Goal: Navigation & Orientation: Find specific page/section

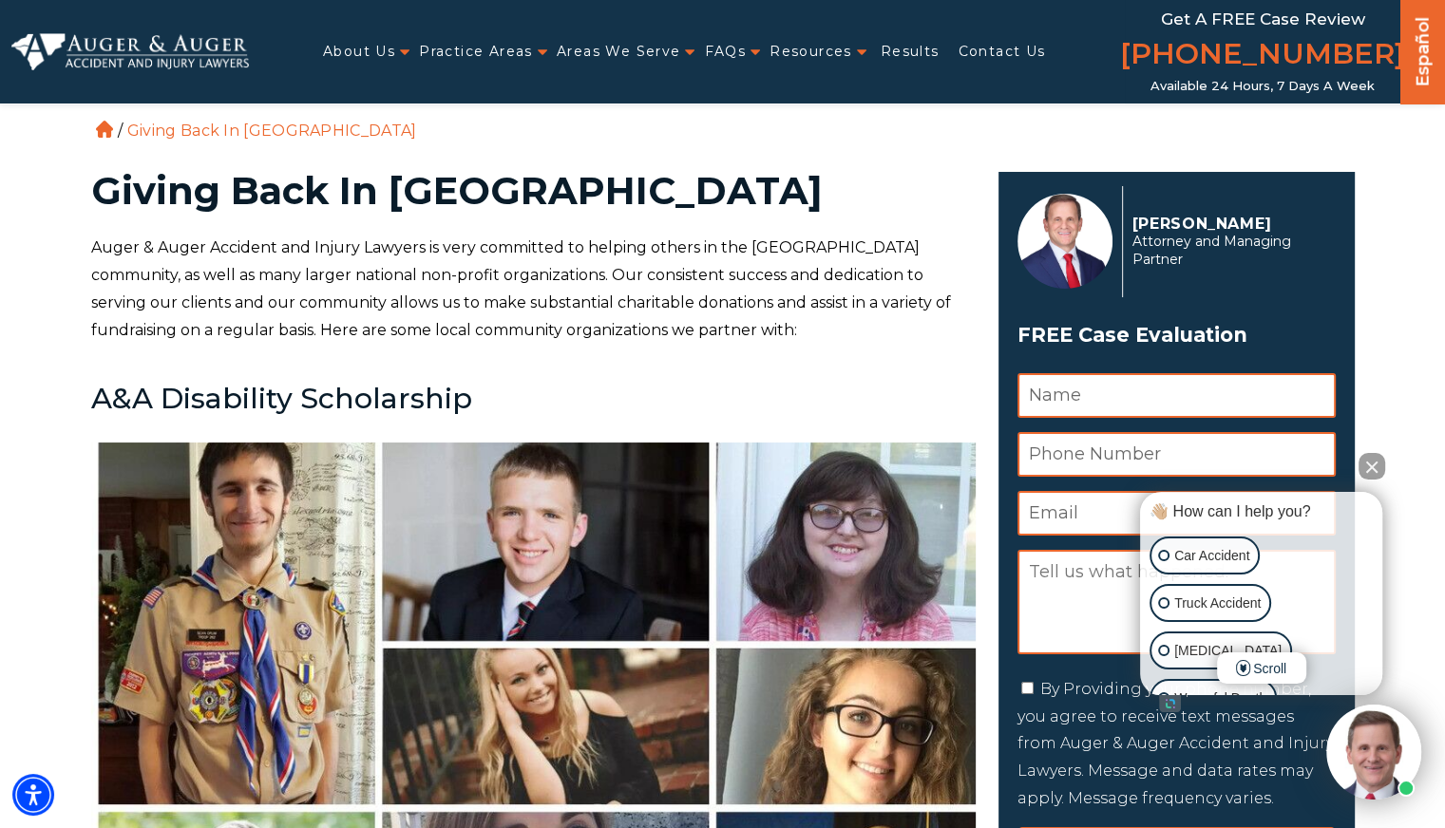
click at [213, 53] on img at bounding box center [129, 51] width 237 height 36
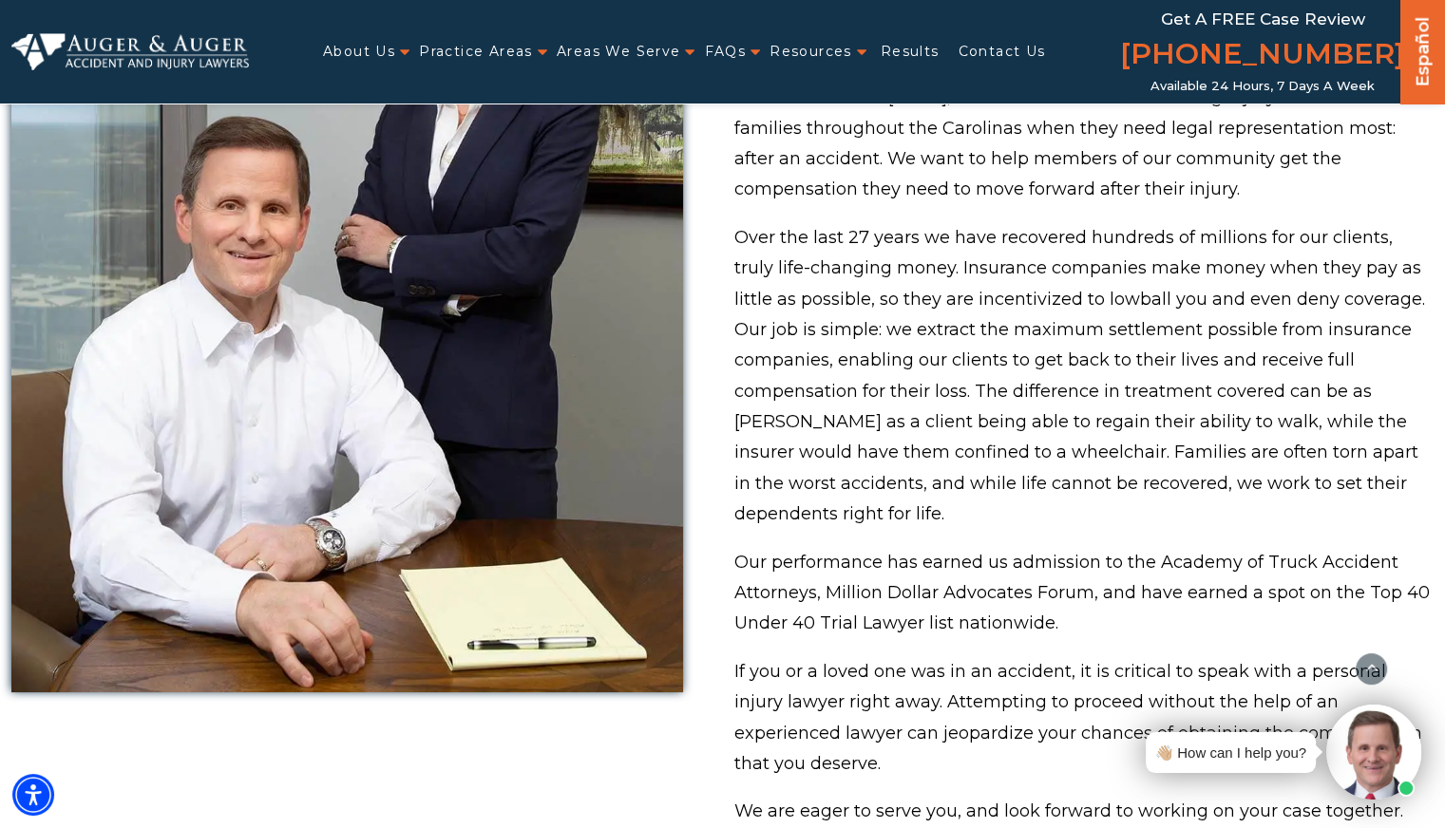
scroll to position [1104, 0]
